Goal: Transaction & Acquisition: Subscribe to service/newsletter

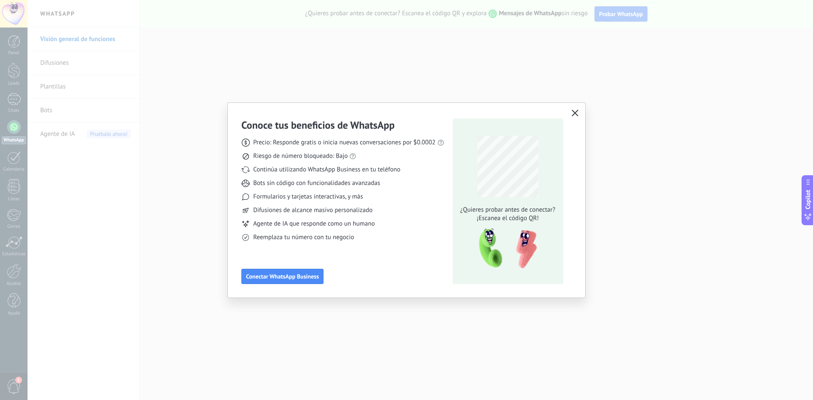
click at [573, 112] on icon "button" at bounding box center [574, 113] width 7 height 7
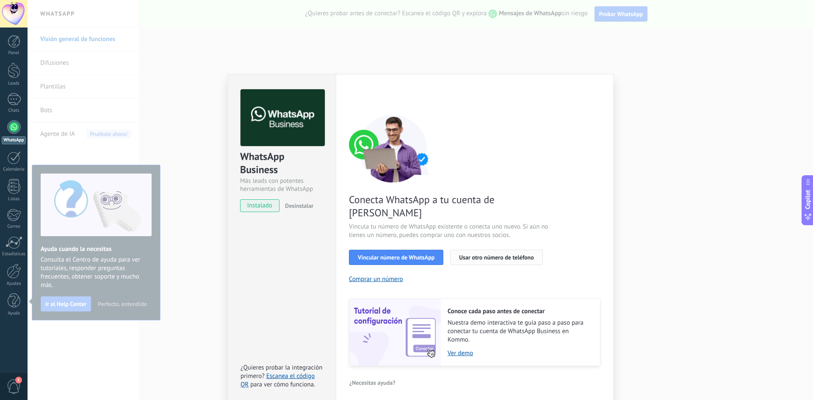
click at [484, 254] on span "Usar otro número de teléfono" at bounding box center [496, 257] width 75 height 6
click at [530, 53] on div "WhatsApp Business Más leads con potentes herramientas de WhatsApp instalado Des…" at bounding box center [420, 200] width 785 height 400
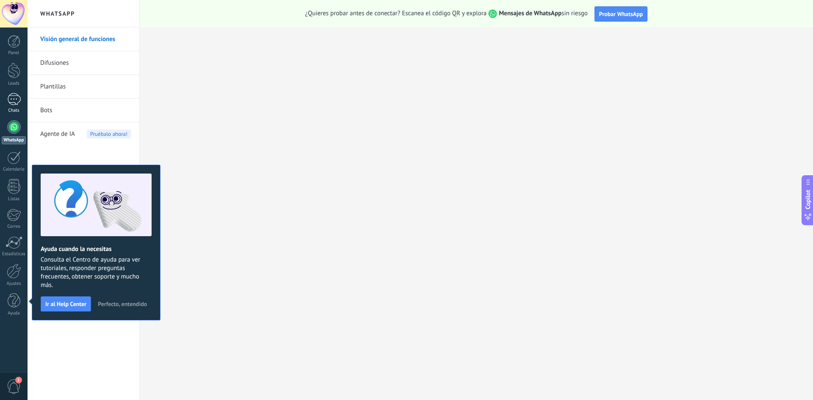
click at [11, 96] on div at bounding box center [14, 99] width 14 height 12
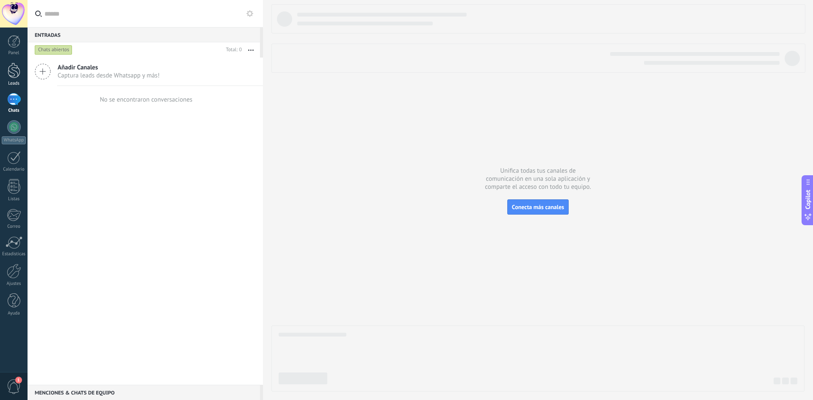
click at [11, 72] on div at bounding box center [14, 71] width 13 height 16
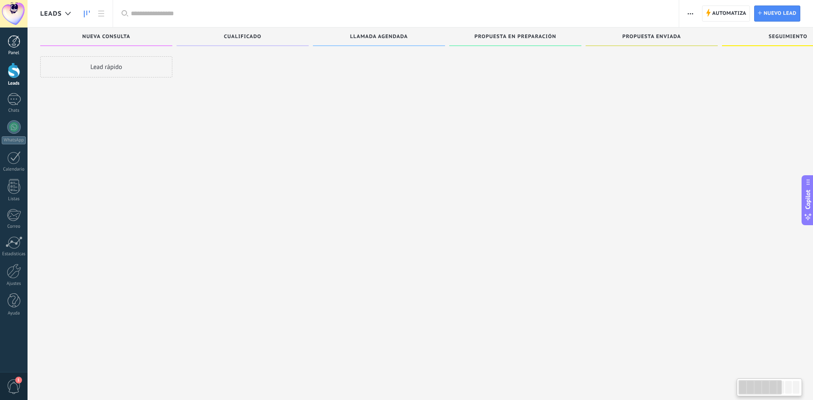
click at [14, 44] on div at bounding box center [14, 41] width 13 height 13
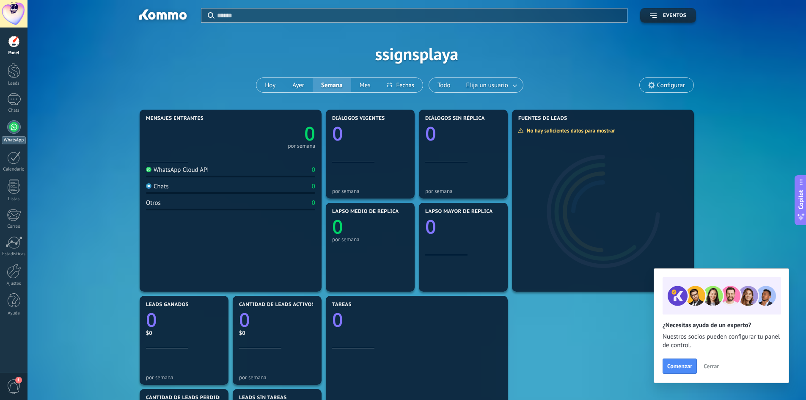
click at [15, 127] on div at bounding box center [14, 127] width 14 height 14
click at [651, 86] on icon at bounding box center [652, 85] width 7 height 7
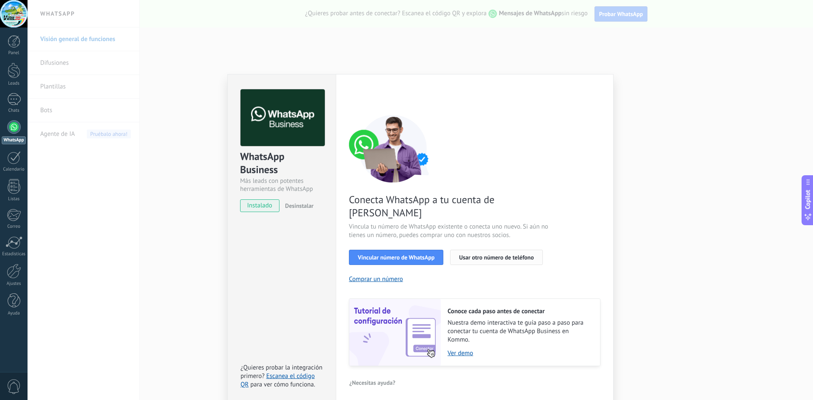
click at [512, 254] on span "Usar otro número de teléfono" at bounding box center [496, 257] width 75 height 6
click at [400, 254] on span "Vincular número de WhatsApp" at bounding box center [396, 257] width 77 height 6
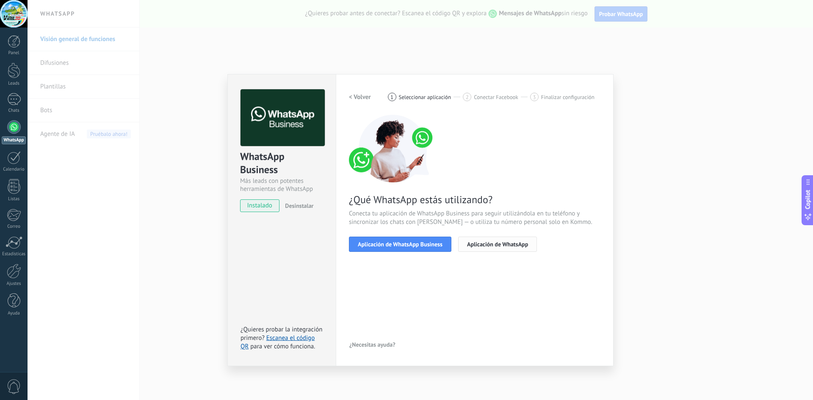
click at [468, 246] on span "Aplicación de WhatsApp" at bounding box center [497, 244] width 61 height 6
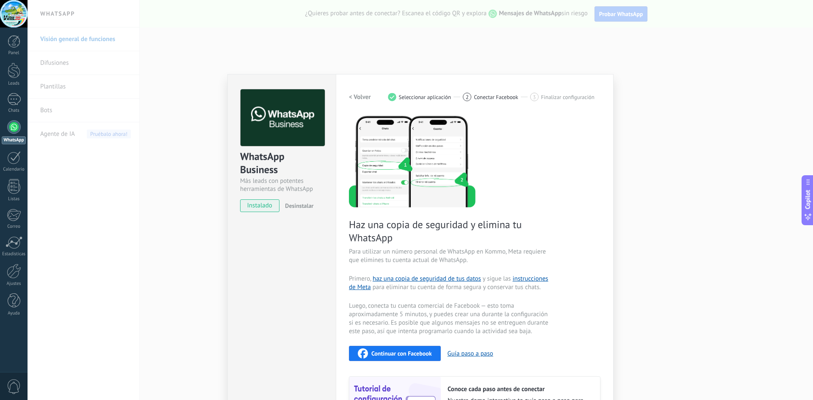
scroll to position [82, 0]
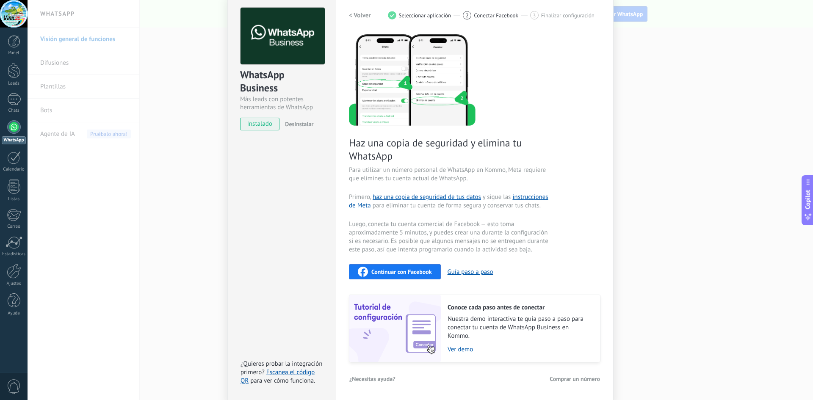
click at [400, 272] on span "Continuar con Facebook" at bounding box center [401, 272] width 61 height 6
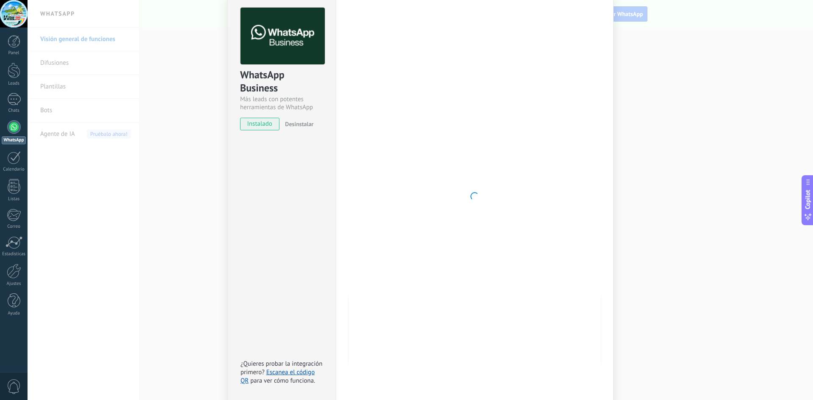
scroll to position [0, 0]
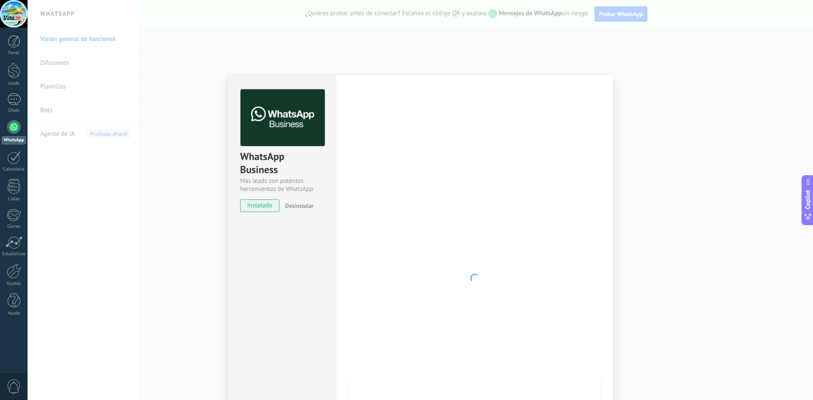
click at [400, 52] on div "WhatsApp Business Más leads con potentes herramientas de WhatsApp instalado Des…" at bounding box center [420, 200] width 785 height 400
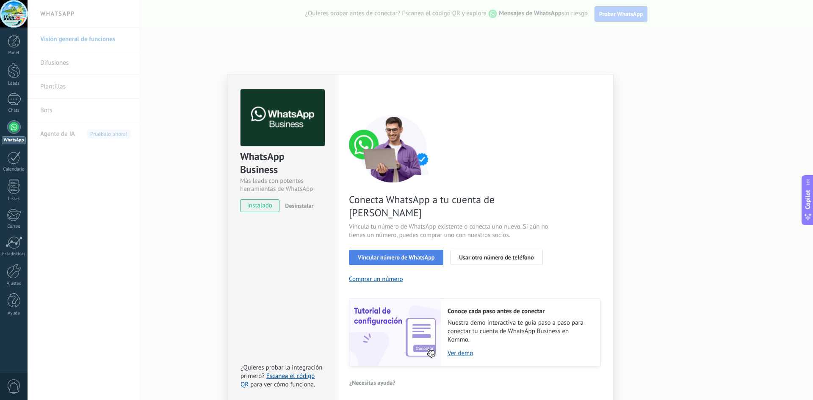
click at [373, 254] on span "Vincular número de WhatsApp" at bounding box center [396, 257] width 77 height 6
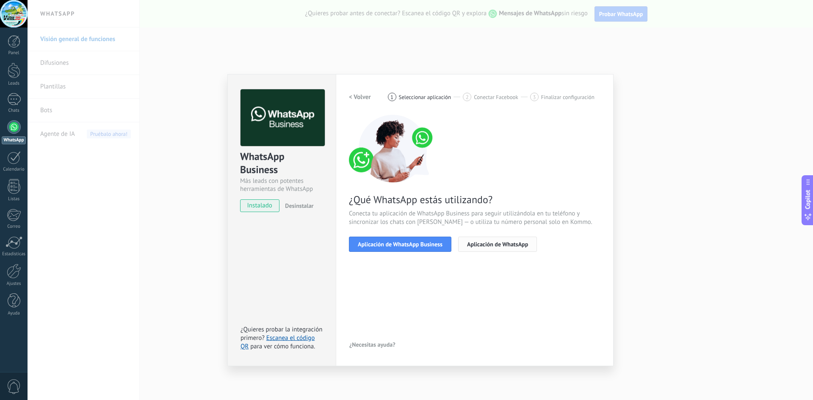
click at [482, 246] on span "Aplicación de WhatsApp" at bounding box center [497, 244] width 61 height 6
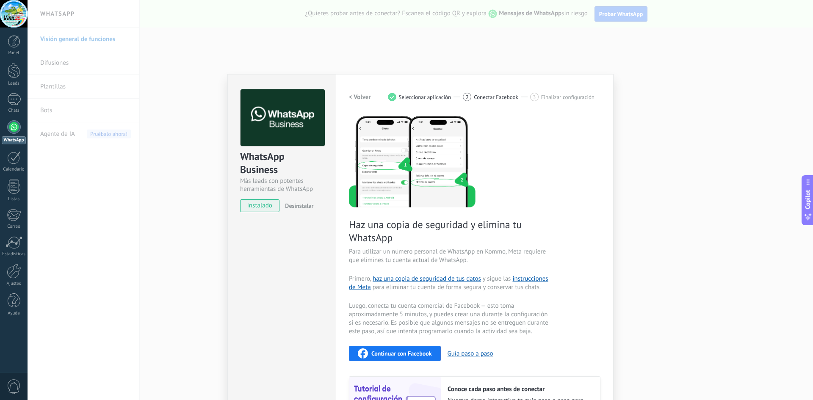
click at [412, 351] on span "Continuar con Facebook" at bounding box center [401, 354] width 61 height 6
